Goal: Task Accomplishment & Management: Manage account settings

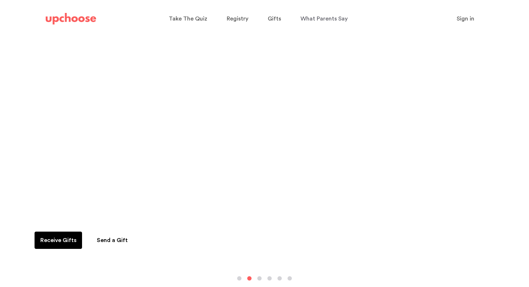
click at [472, 19] on span "Sign in" at bounding box center [466, 19] width 18 height 6
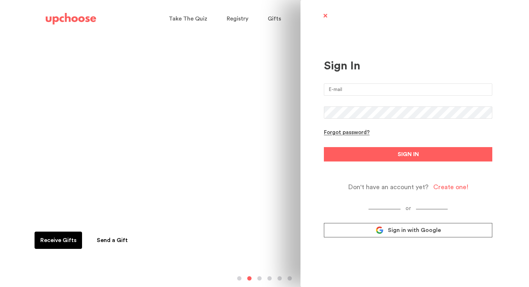
click at [419, 236] on link "Sign in with Google" at bounding box center [408, 230] width 169 height 14
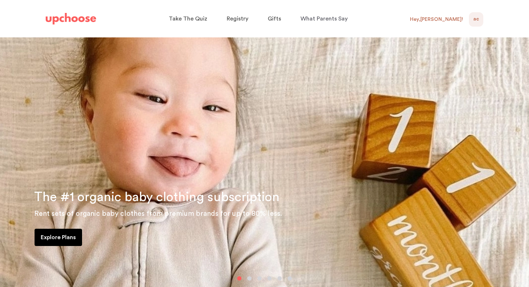
click at [445, 18] on div "Hey, Anna !" at bounding box center [436, 19] width 53 height 6
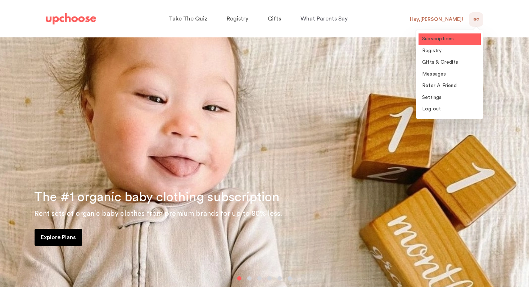
click at [447, 41] on span "Subscriptions" at bounding box center [438, 38] width 32 height 5
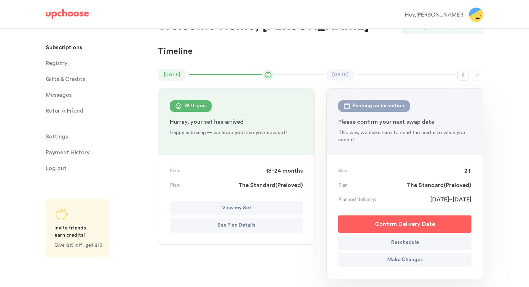
scroll to position [44, 0]
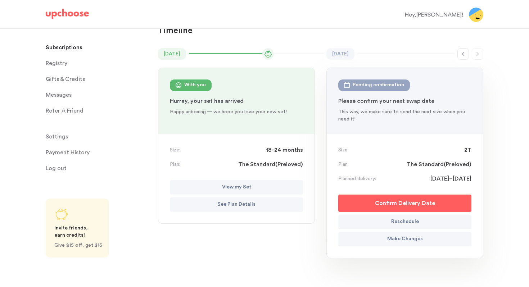
click at [242, 189] on p "View my Set" at bounding box center [236, 187] width 29 height 9
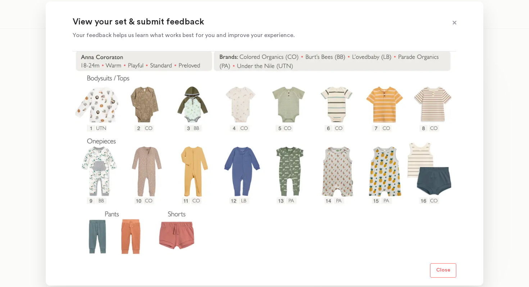
scroll to position [106, 0]
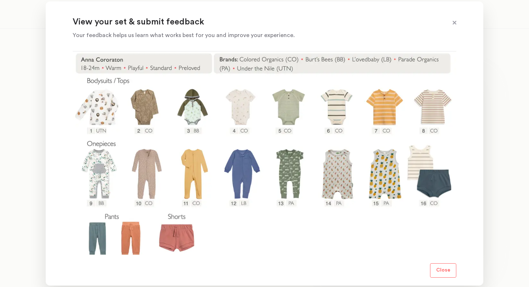
click at [25, 165] on div at bounding box center [264, 143] width 529 height 287
